Goal: Feedback & Contribution: Submit feedback/report problem

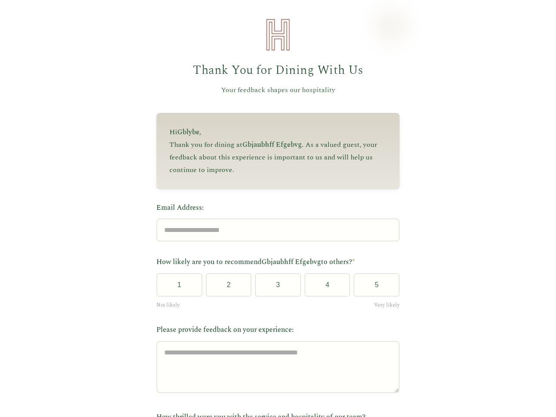
click at [274, 209] on label "Email Address:" at bounding box center [277, 207] width 243 height 11
click at [274, 219] on input "Email Address:" at bounding box center [277, 230] width 243 height 23
click at [274, 209] on label "Email Address:" at bounding box center [277, 207] width 243 height 11
click at [274, 219] on input "Email Address:" at bounding box center [277, 230] width 243 height 23
click at [176, 288] on button "1" at bounding box center [179, 284] width 46 height 23
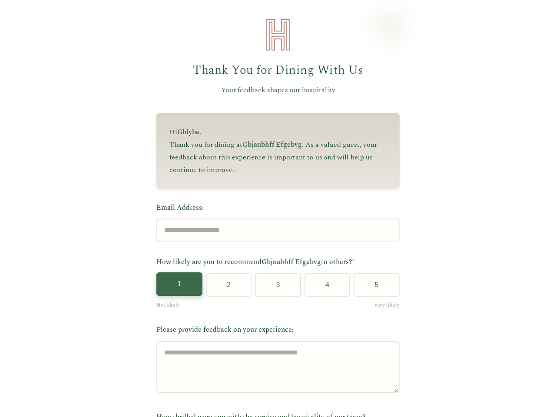
click at [225, 288] on button "2" at bounding box center [229, 284] width 46 height 23
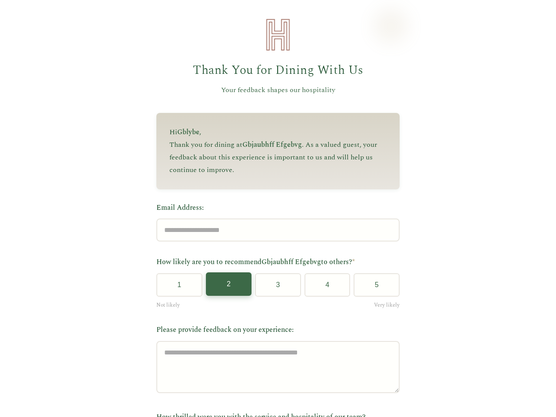
click at [275, 288] on button "3" at bounding box center [278, 284] width 46 height 23
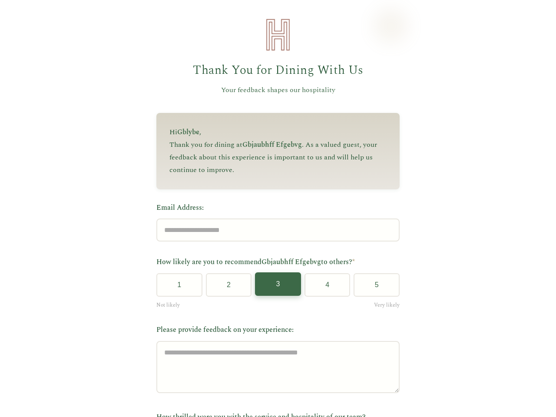
click at [324, 288] on button "4" at bounding box center [328, 284] width 46 height 23
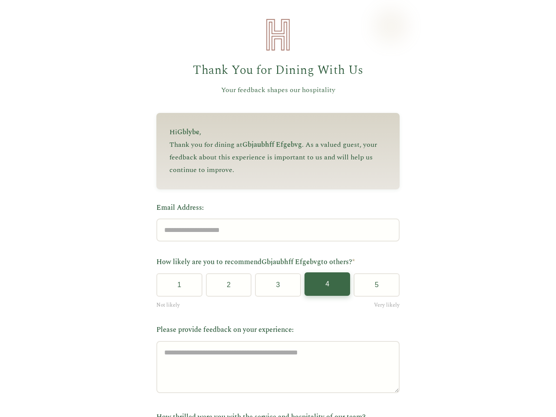
click at [373, 288] on button "5" at bounding box center [377, 284] width 46 height 23
